Goal: Navigation & Orientation: Find specific page/section

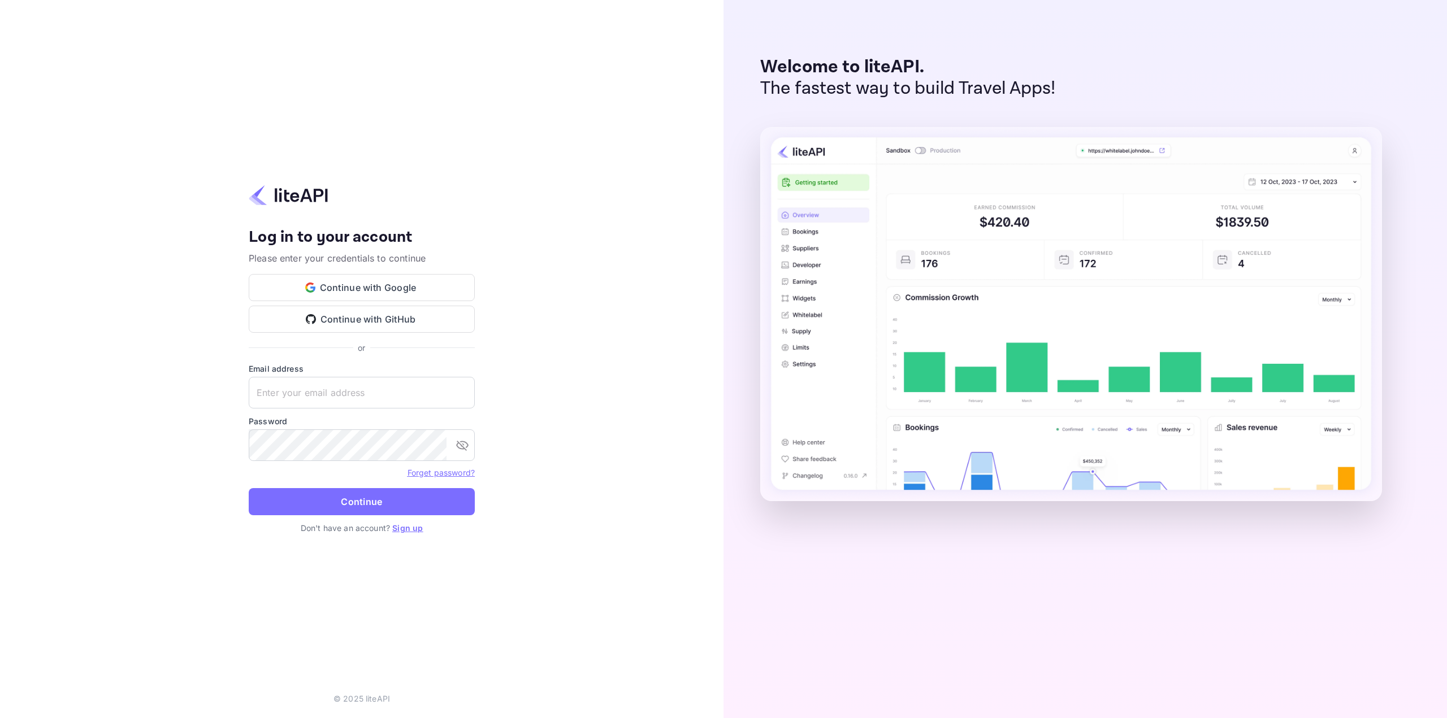
click at [379, 272] on div "Your account has been created successfully, a confirmation link has been sent t…" at bounding box center [362, 291] width 226 height 127
click at [381, 278] on button "Continue with Google" at bounding box center [362, 287] width 226 height 27
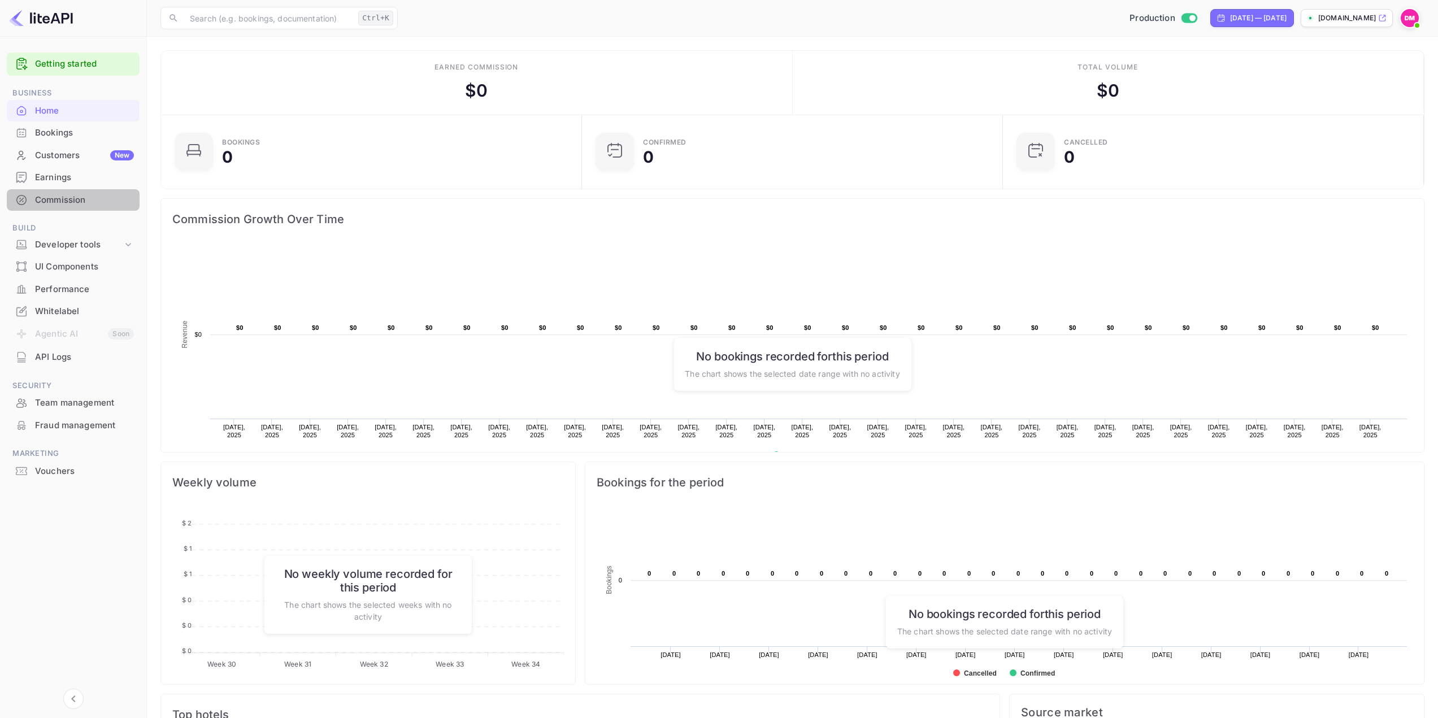
click at [55, 191] on div "Commission" at bounding box center [73, 200] width 133 height 22
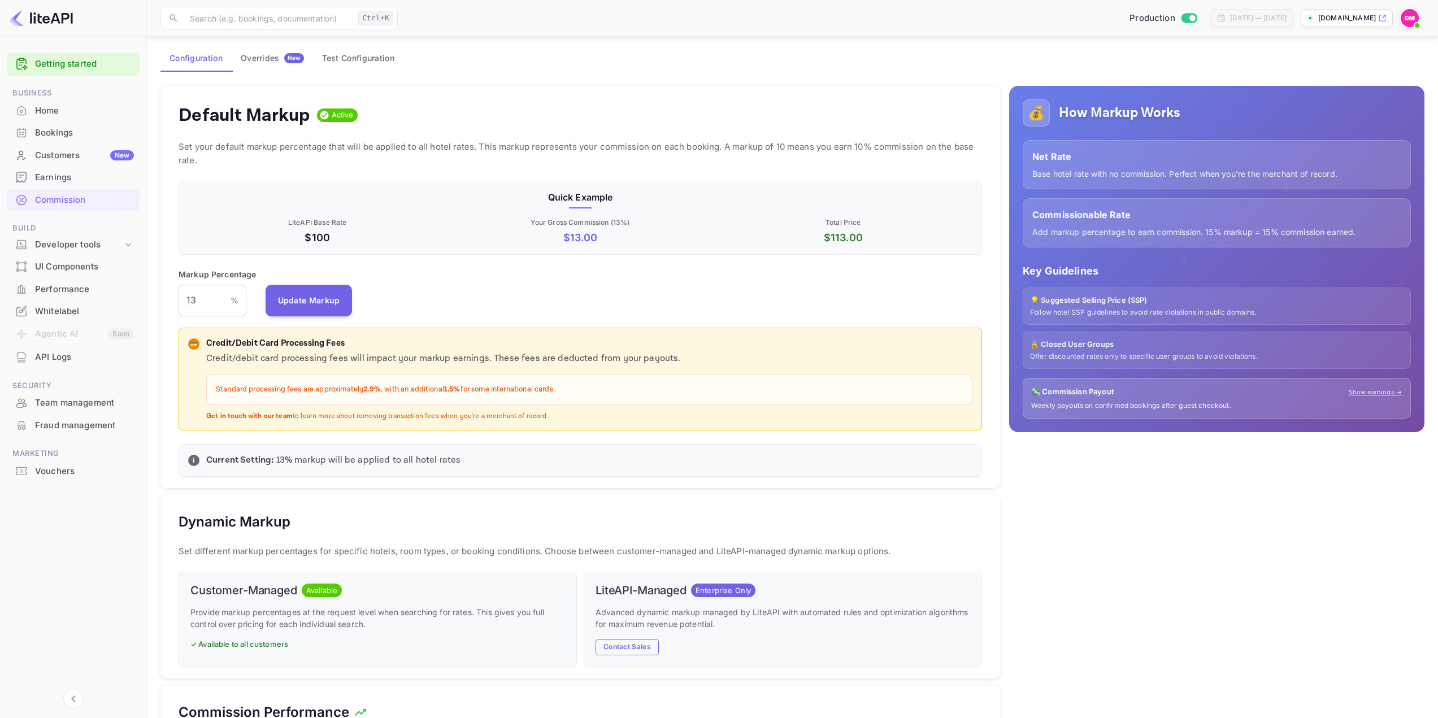
scroll to position [57, 0]
click at [1088, 302] on p "💡 Suggested Selling Price (SSP)" at bounding box center [1217, 301] width 374 height 11
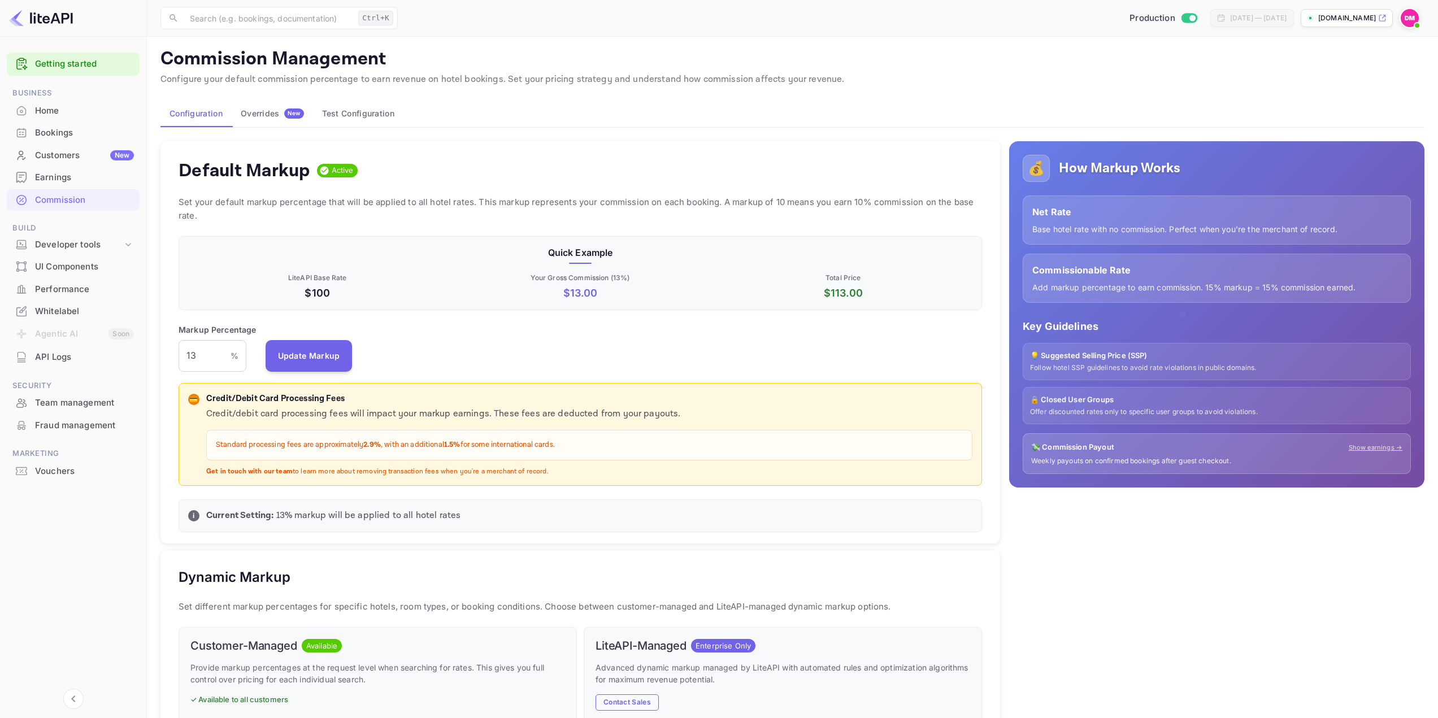
scroll to position [0, 0]
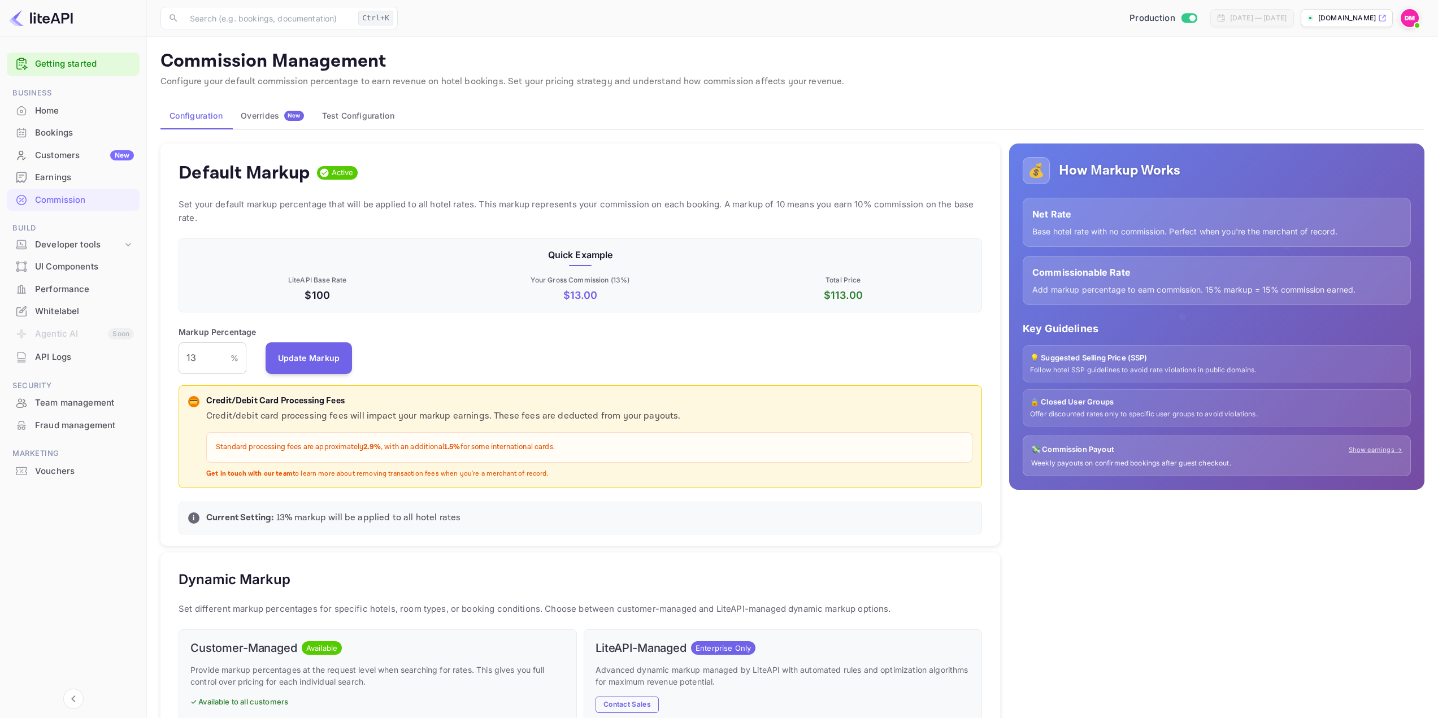
click at [289, 121] on button "Overrides New" at bounding box center [272, 115] width 81 height 27
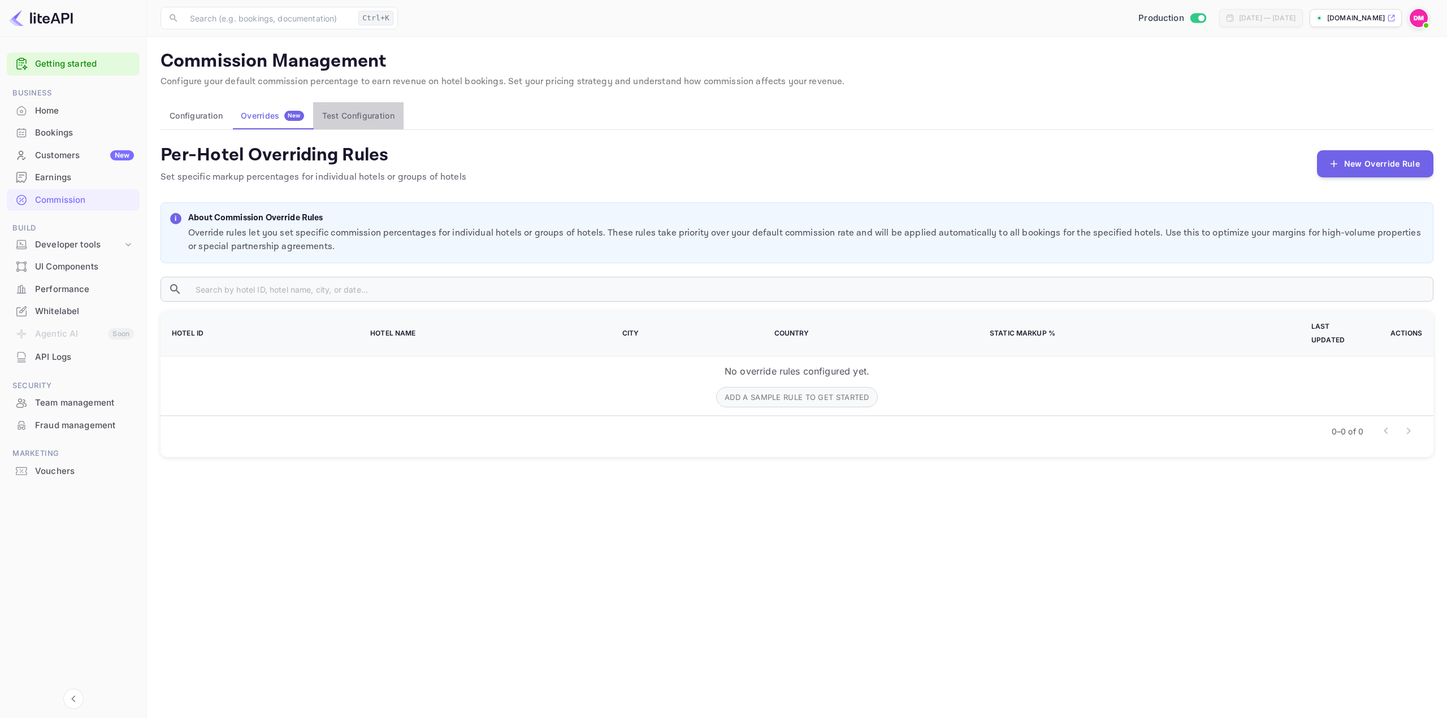
click at [336, 117] on button "Test Configuration" at bounding box center [358, 115] width 90 height 27
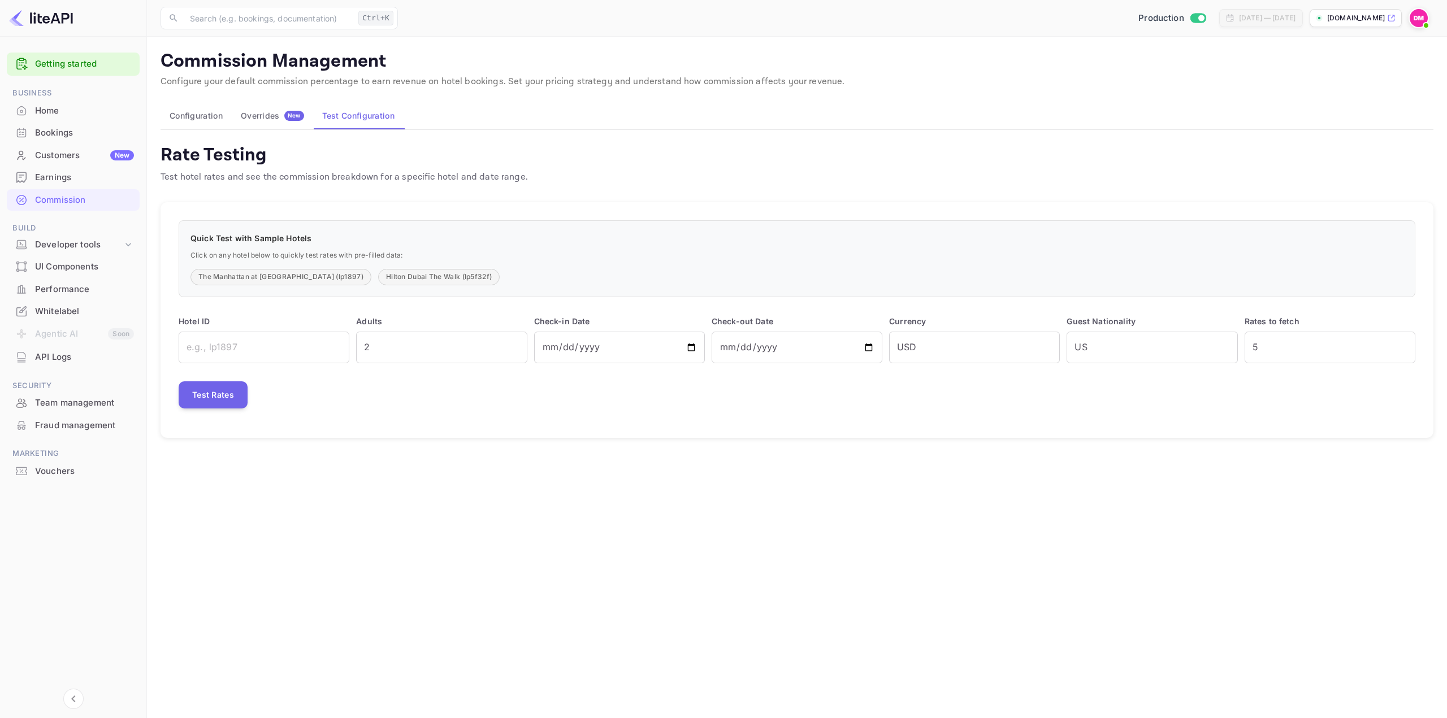
click at [199, 125] on button "Configuration" at bounding box center [195, 115] width 71 height 27
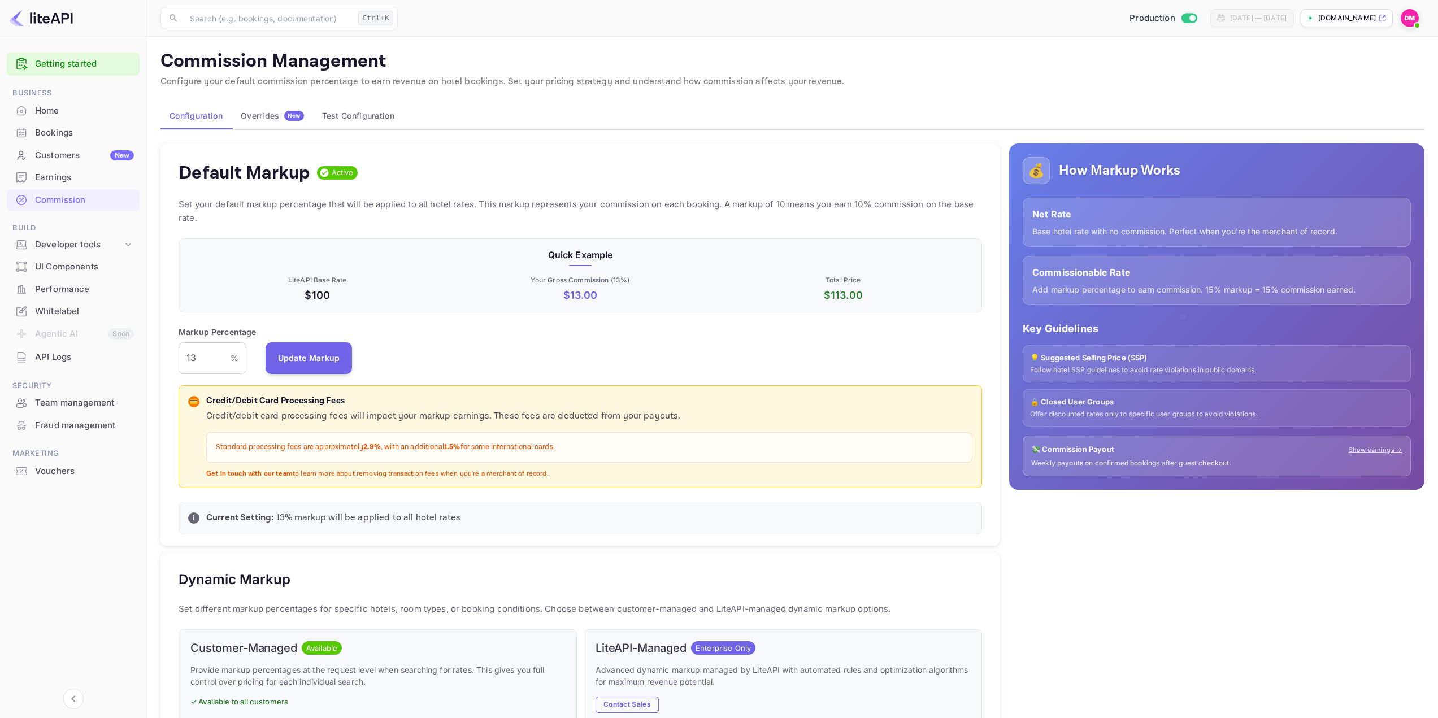
scroll to position [192, 795]
click at [77, 263] on div "UI Components" at bounding box center [84, 267] width 99 height 13
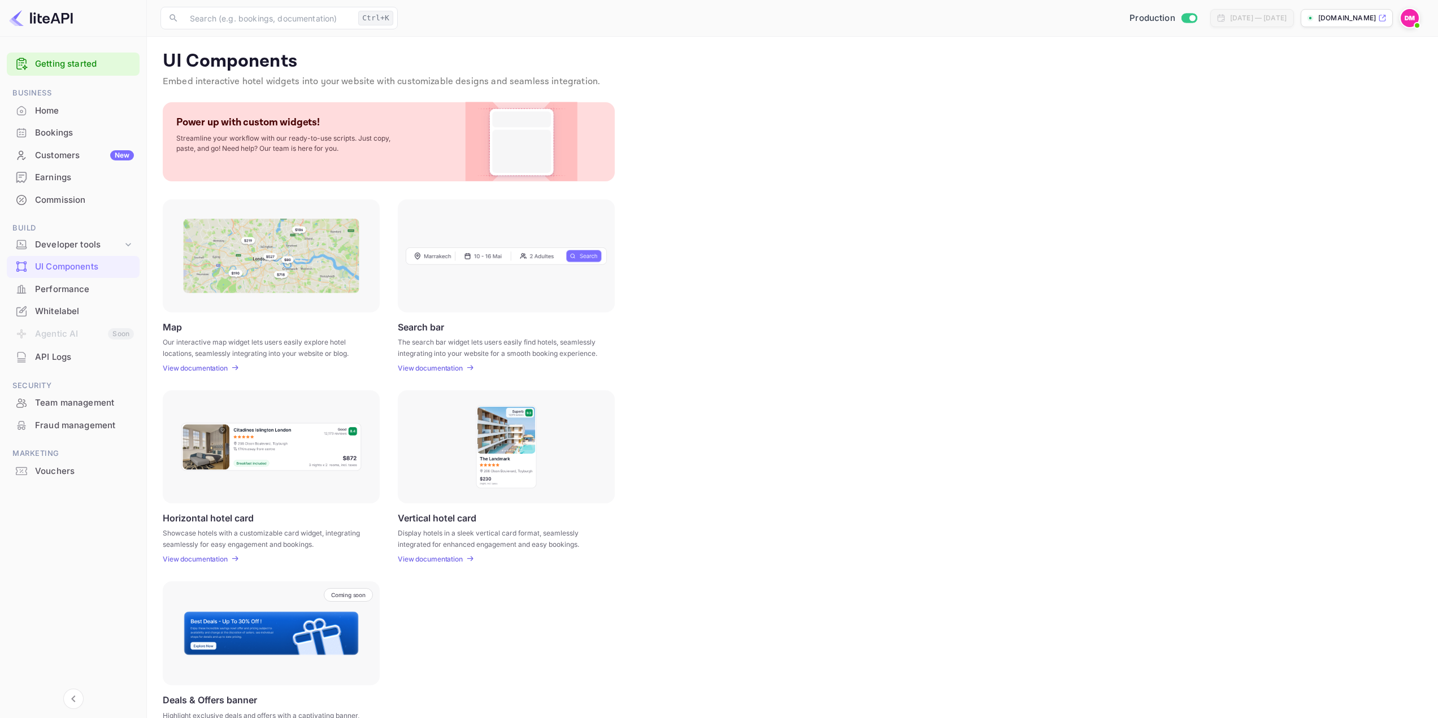
click at [60, 295] on div "Performance" at bounding box center [84, 289] width 99 height 13
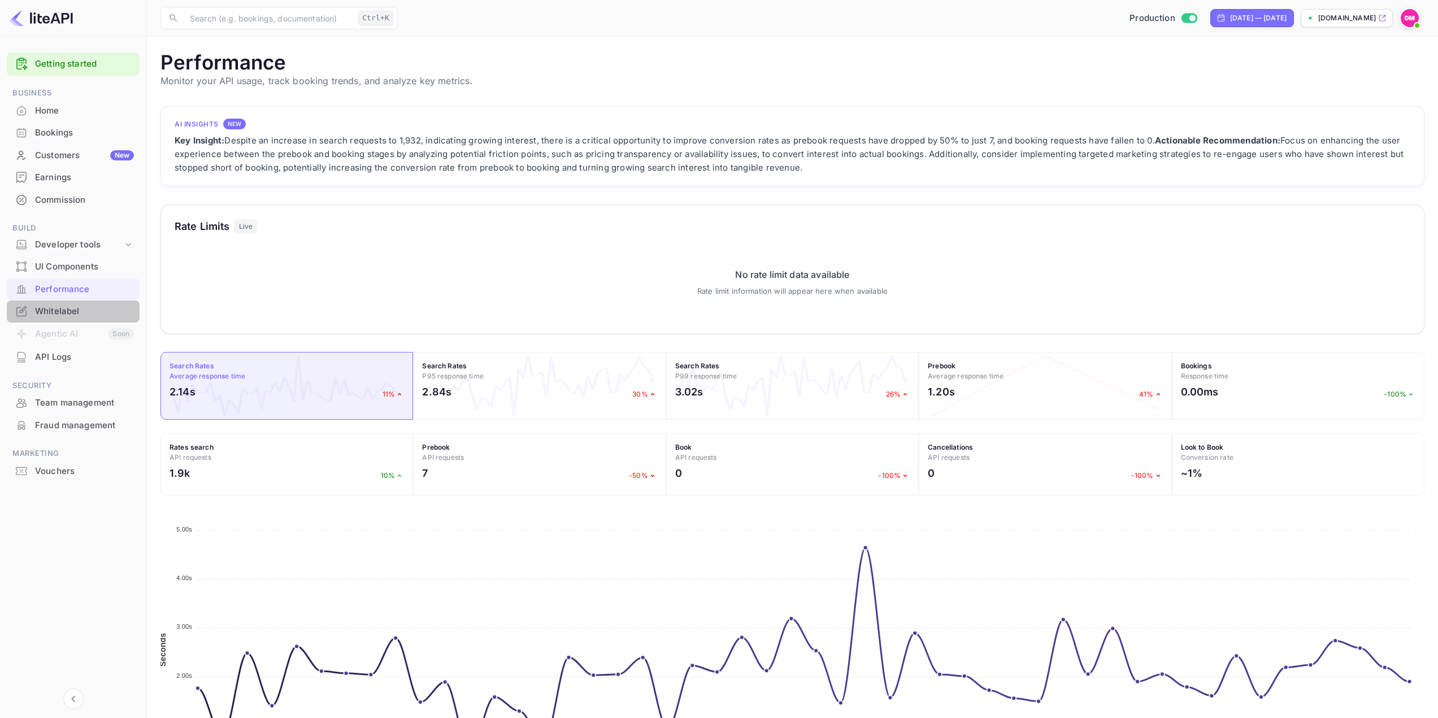
click at [112, 312] on div "Whitelabel" at bounding box center [84, 311] width 99 height 13
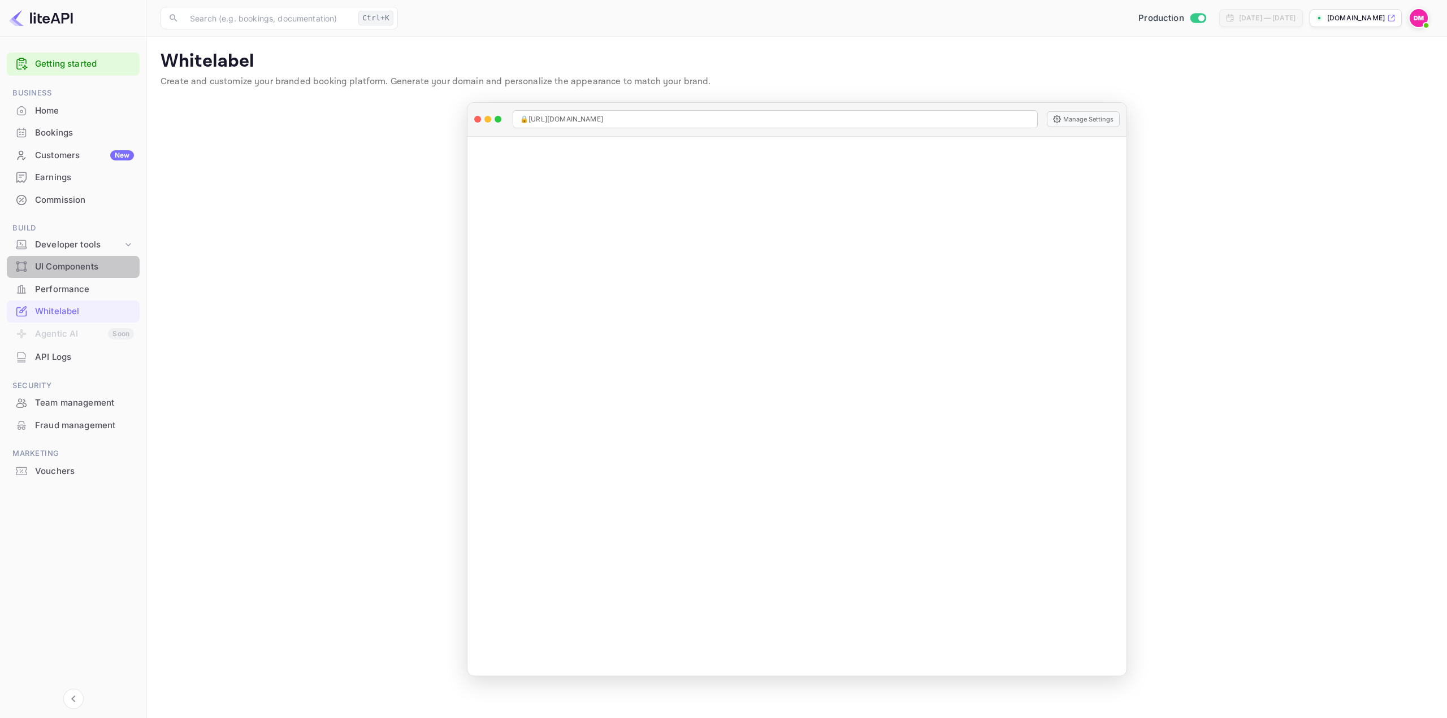
click at [76, 259] on div "UI Components" at bounding box center [73, 267] width 133 height 22
